Goal: Task Accomplishment & Management: Use online tool/utility

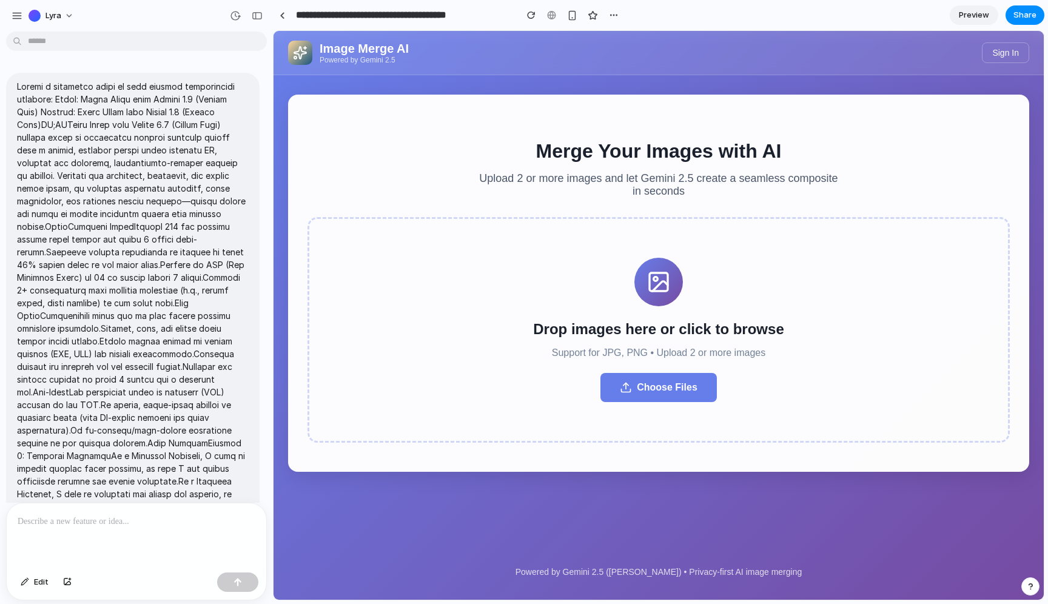
scroll to position [2440, 0]
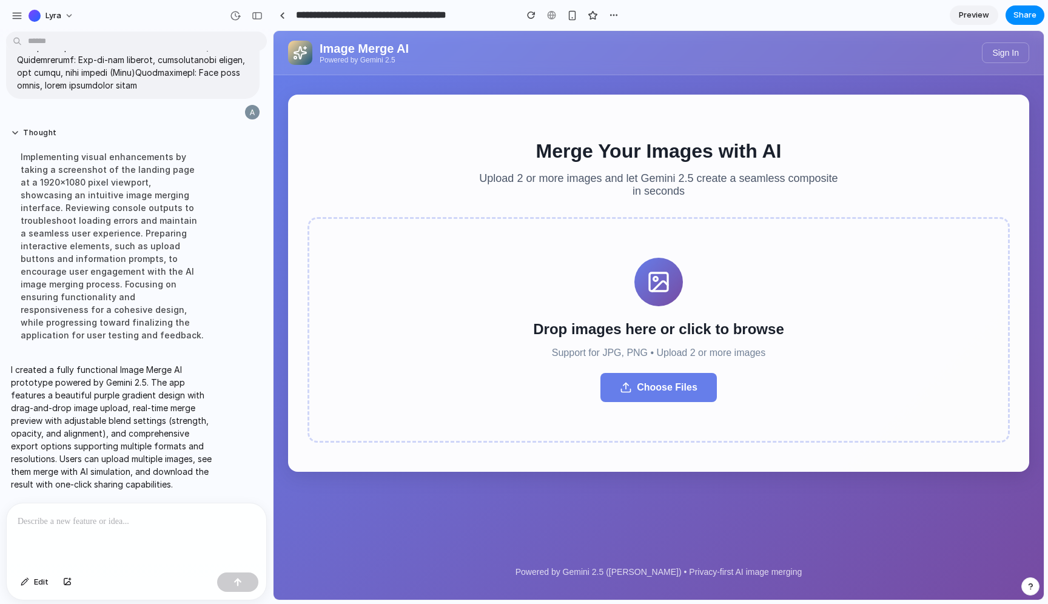
click at [666, 391] on button "Choose Files" at bounding box center [659, 387] width 116 height 29
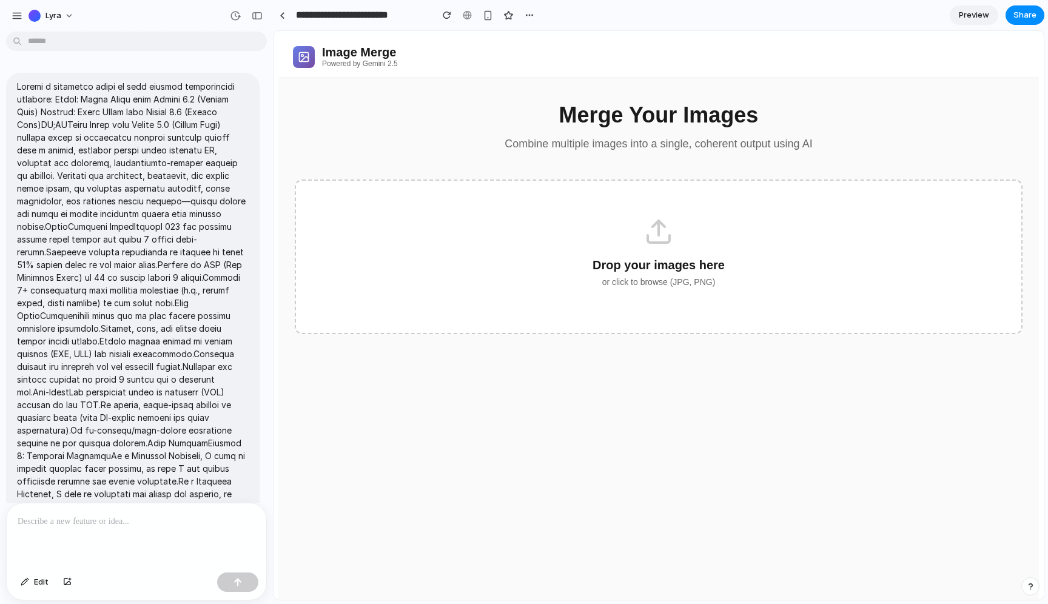
scroll to position [2491, 0]
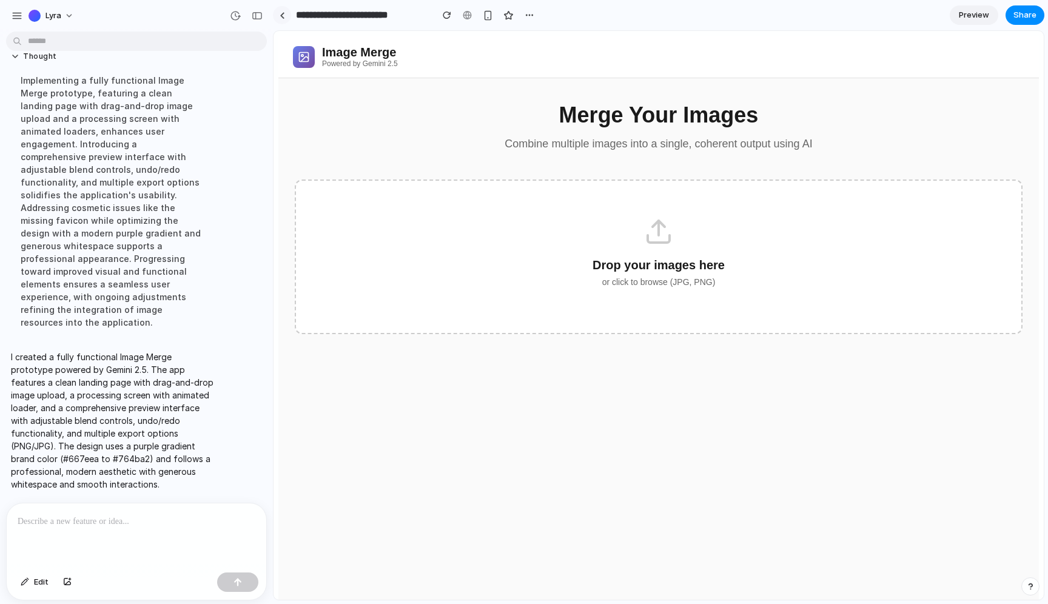
click at [285, 13] on link at bounding box center [282, 15] width 18 height 18
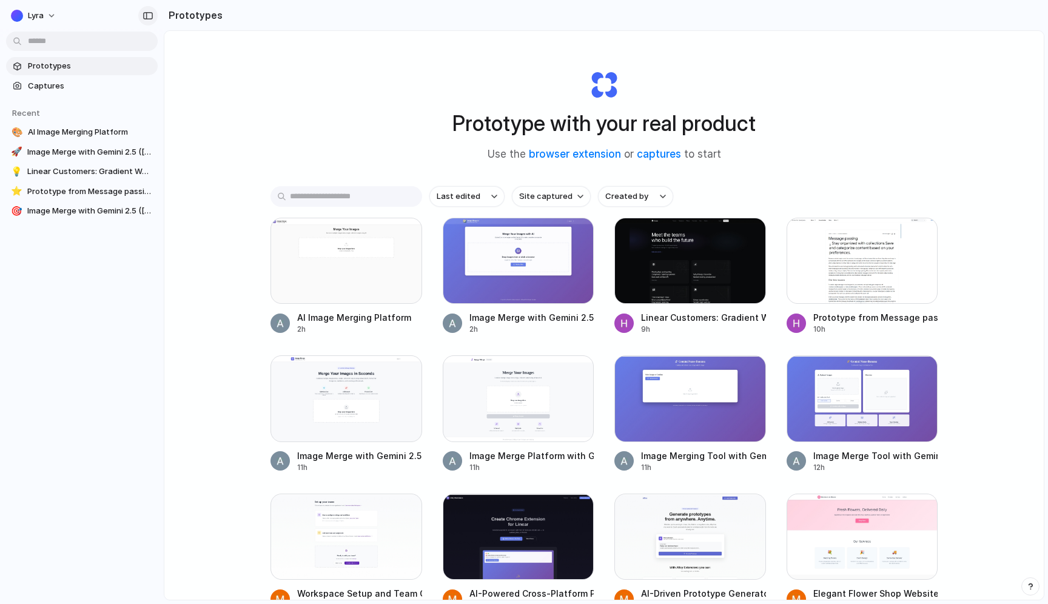
click at [149, 12] on div "button" at bounding box center [148, 16] width 11 height 8
